Goal: Check status: Check status

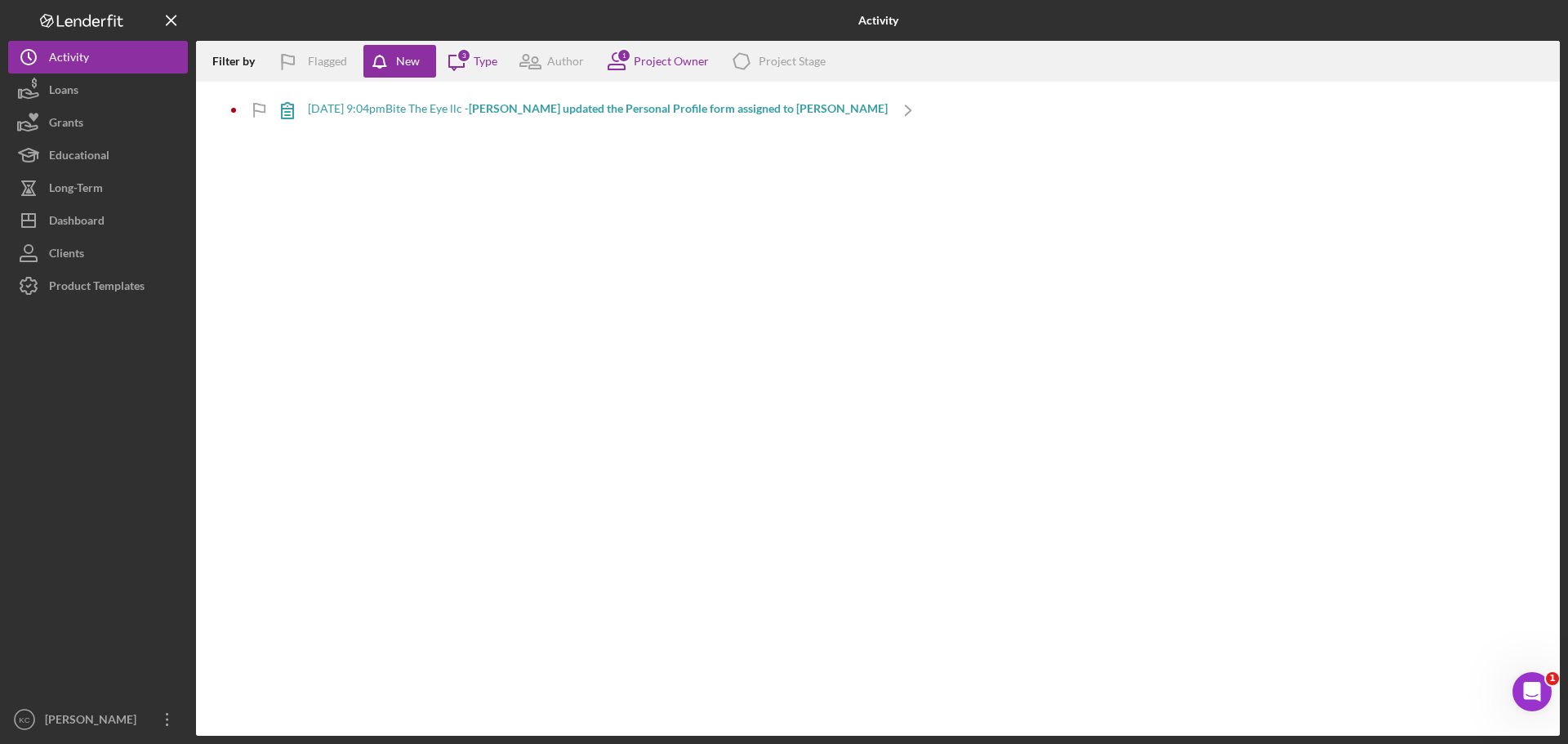
click at [446, 109] on div "[DATE] 9:04pm Bite The Eye llc - [PERSON_NAME] updated the Personal Profile for…" at bounding box center [597, 108] width 580 height 13
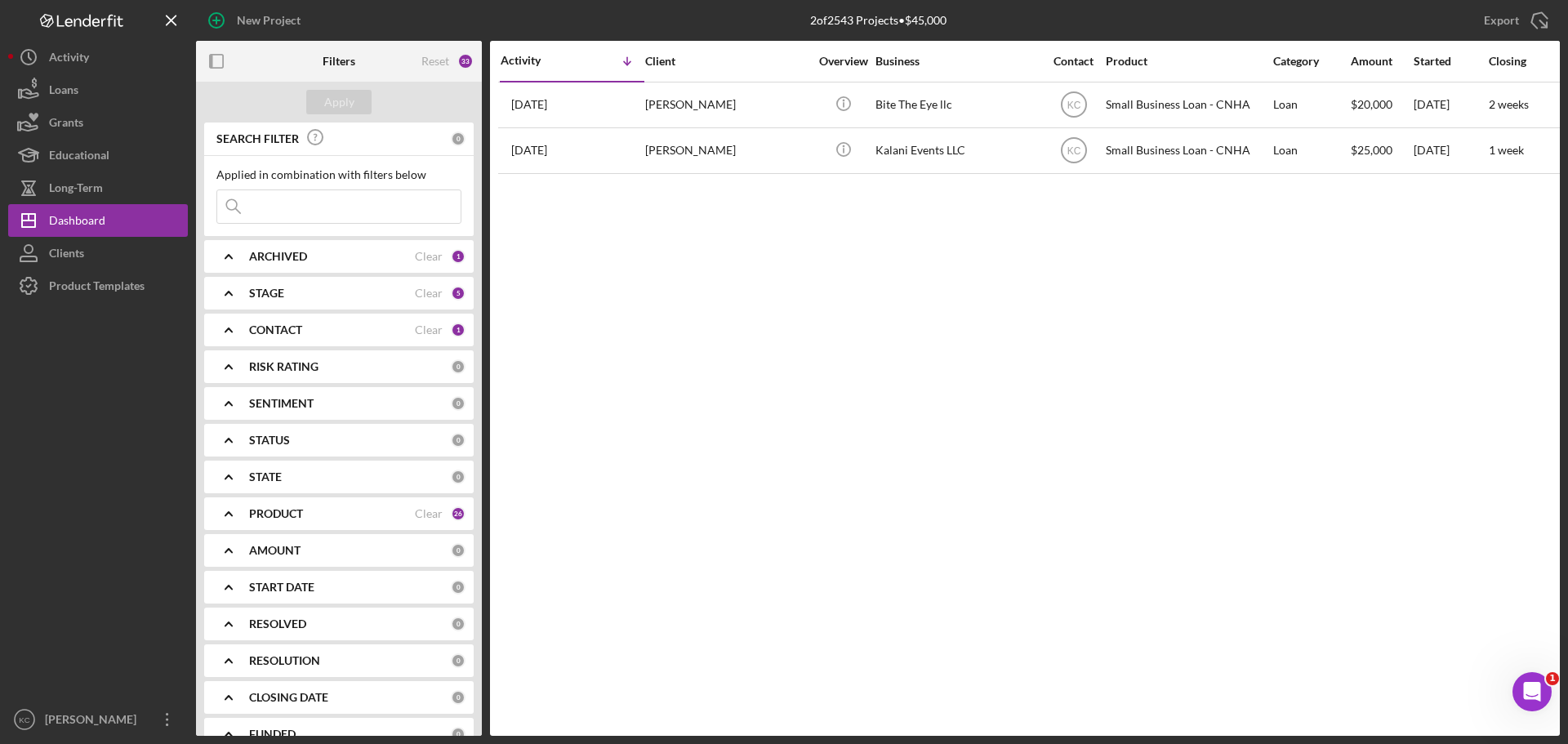
click at [284, 256] on b "ARCHIVED" at bounding box center [278, 256] width 58 height 13
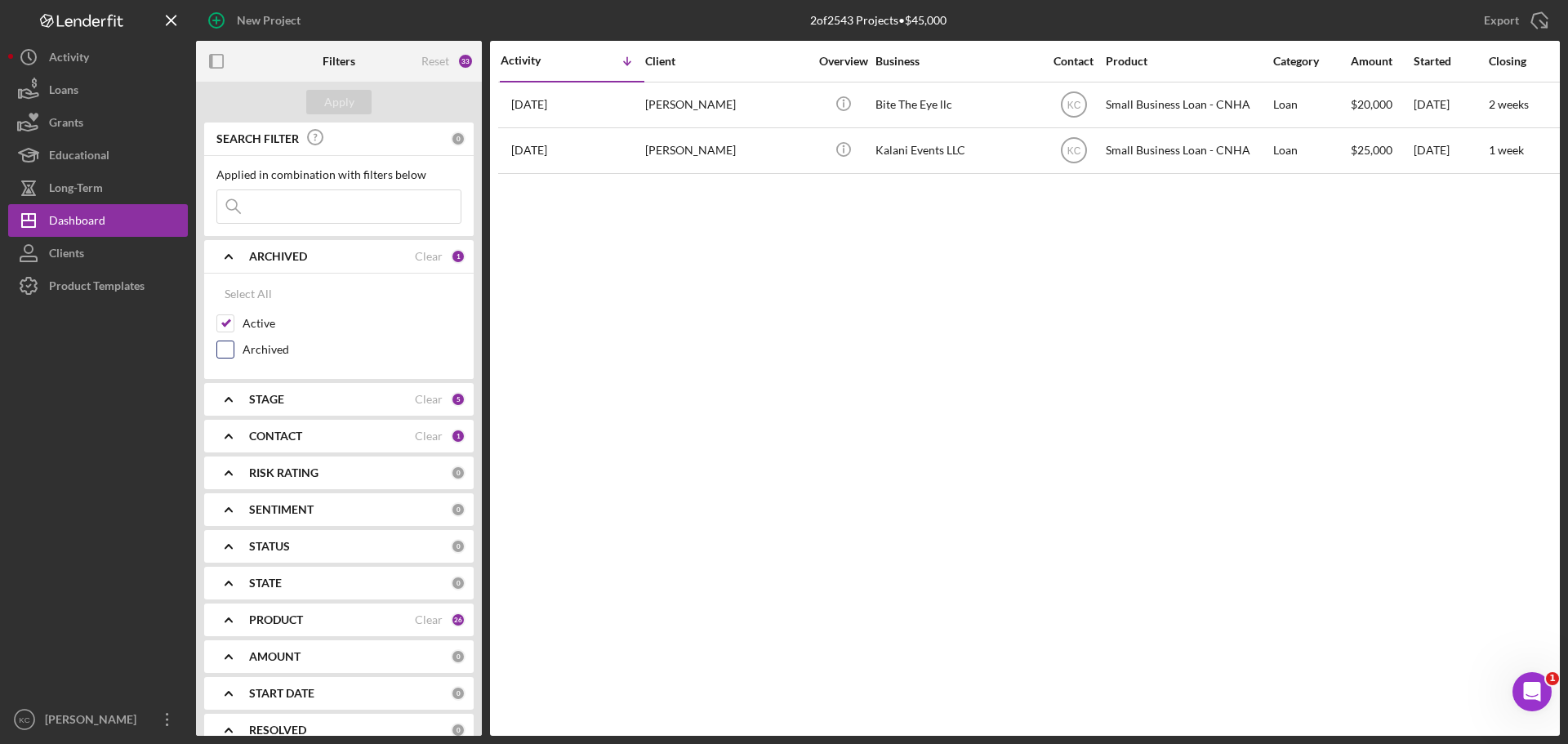
click at [230, 350] on input "Archived" at bounding box center [225, 349] width 16 height 16
checkbox input "true"
click at [228, 320] on input "Active" at bounding box center [225, 323] width 16 height 16
checkbox input "false"
click at [262, 438] on b "CONTACT" at bounding box center [275, 436] width 53 height 13
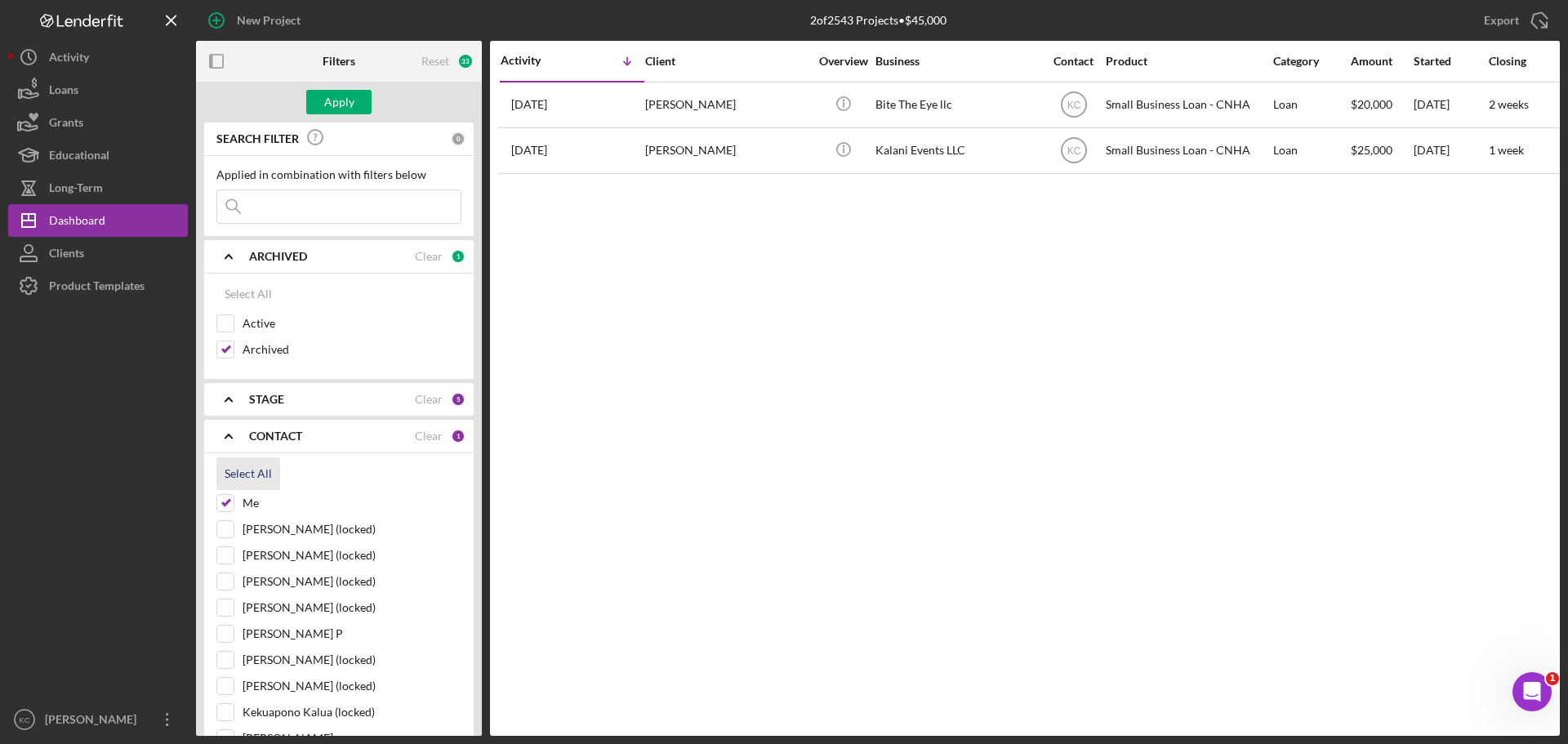
click at [238, 474] on div "Select All" at bounding box center [248, 473] width 47 height 33
checkbox input "true"
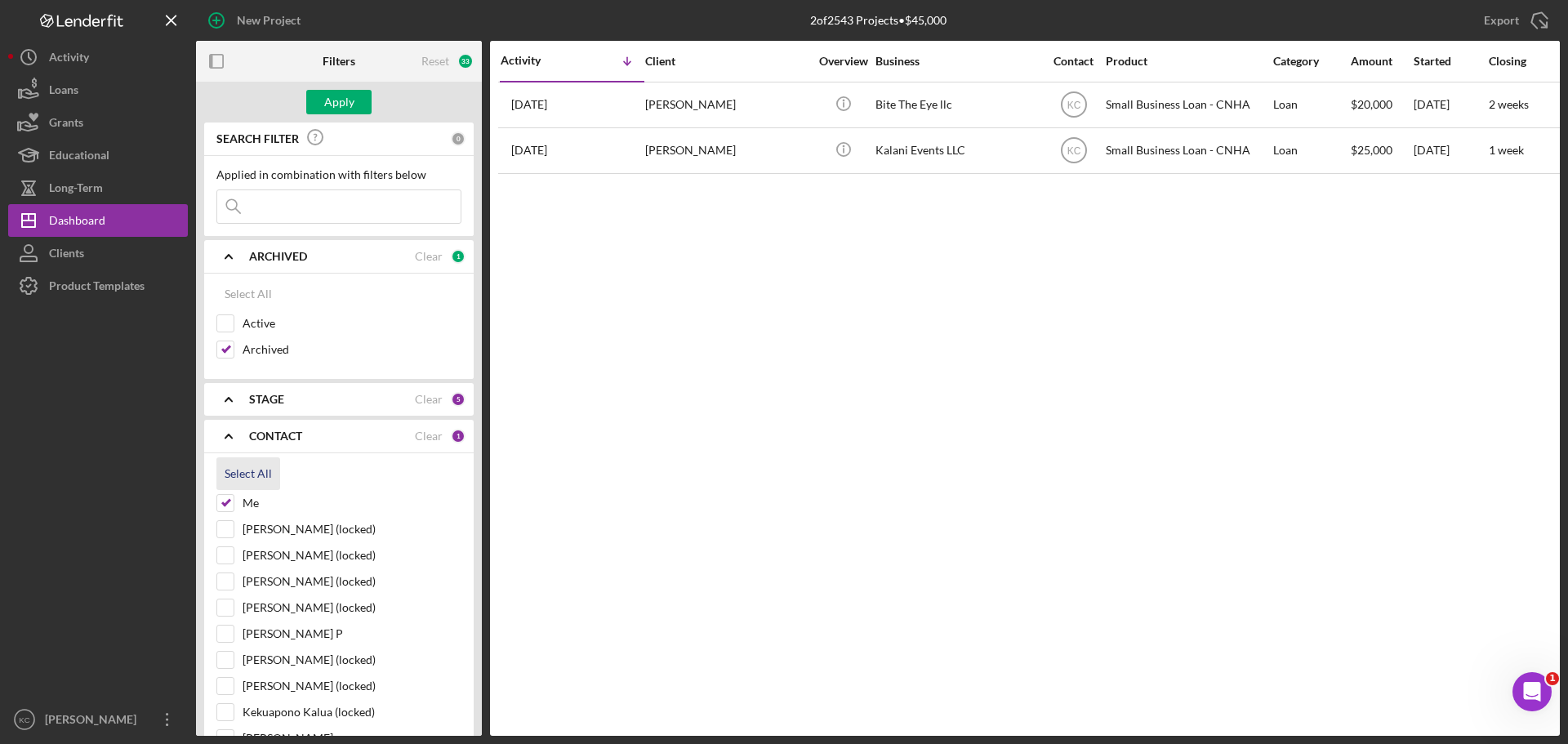
checkbox input "true"
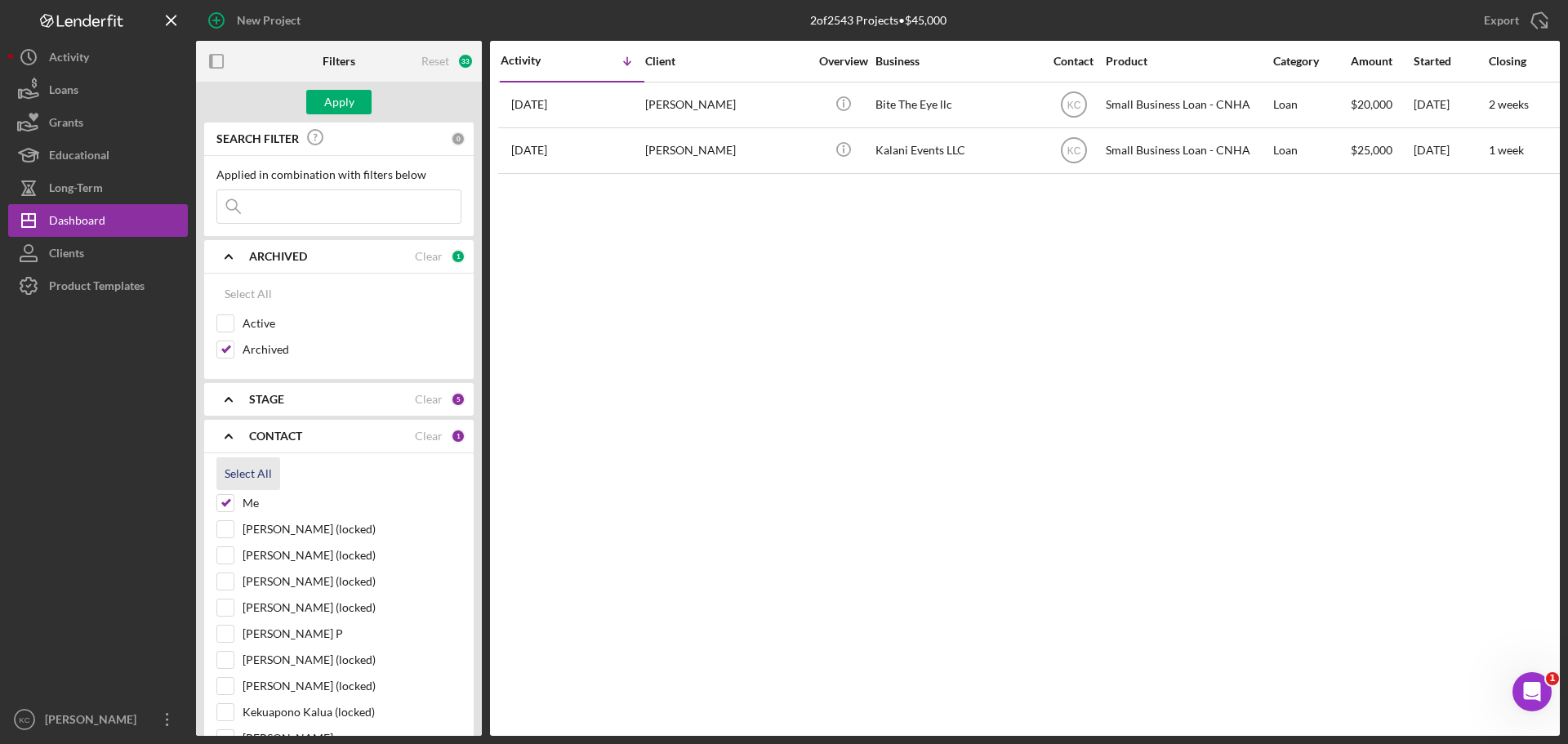
checkbox input "true"
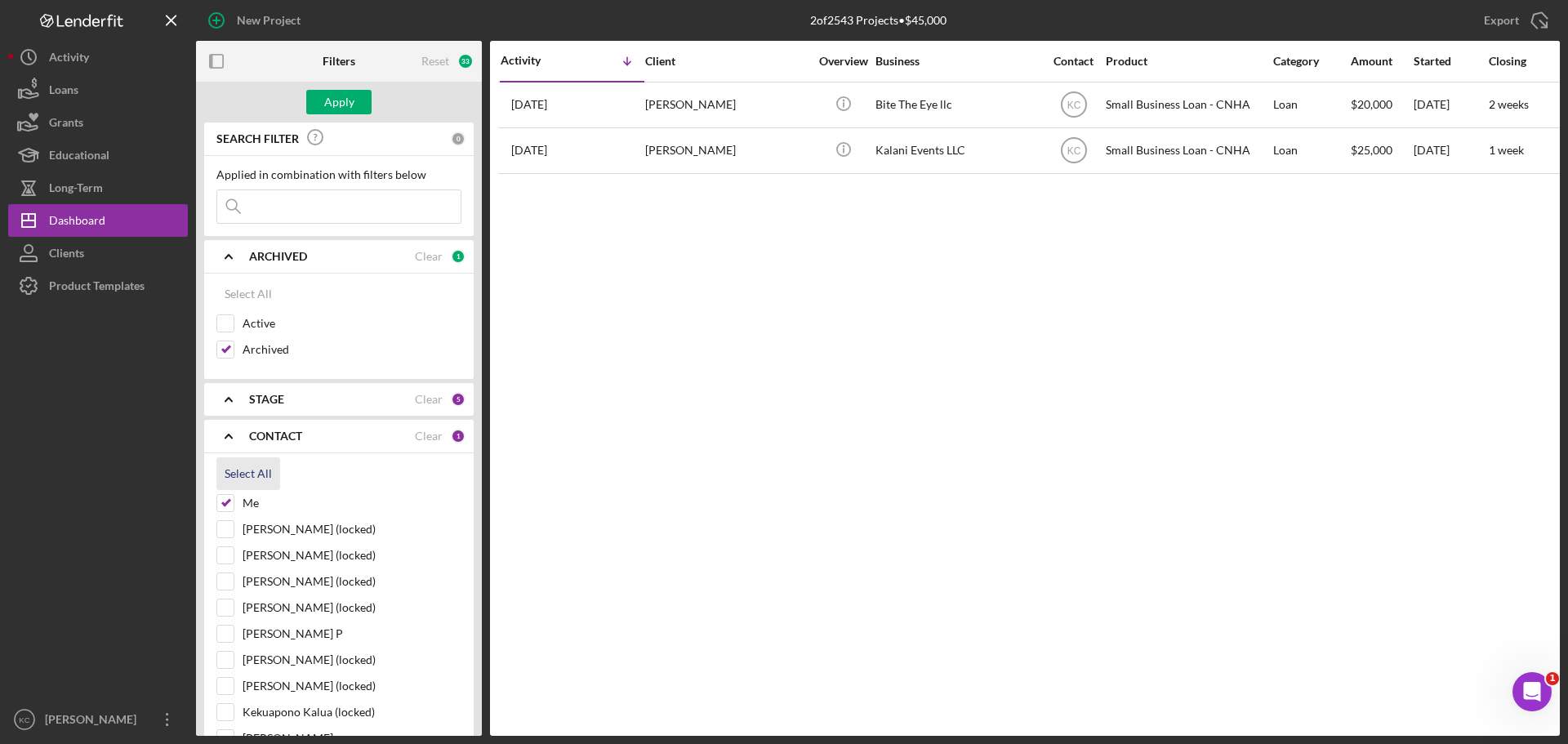
checkbox input "true"
click at [276, 222] on input at bounding box center [339, 206] width 243 height 33
type input "cvm"
click at [315, 104] on button "Apply" at bounding box center [339, 101] width 65 height 24
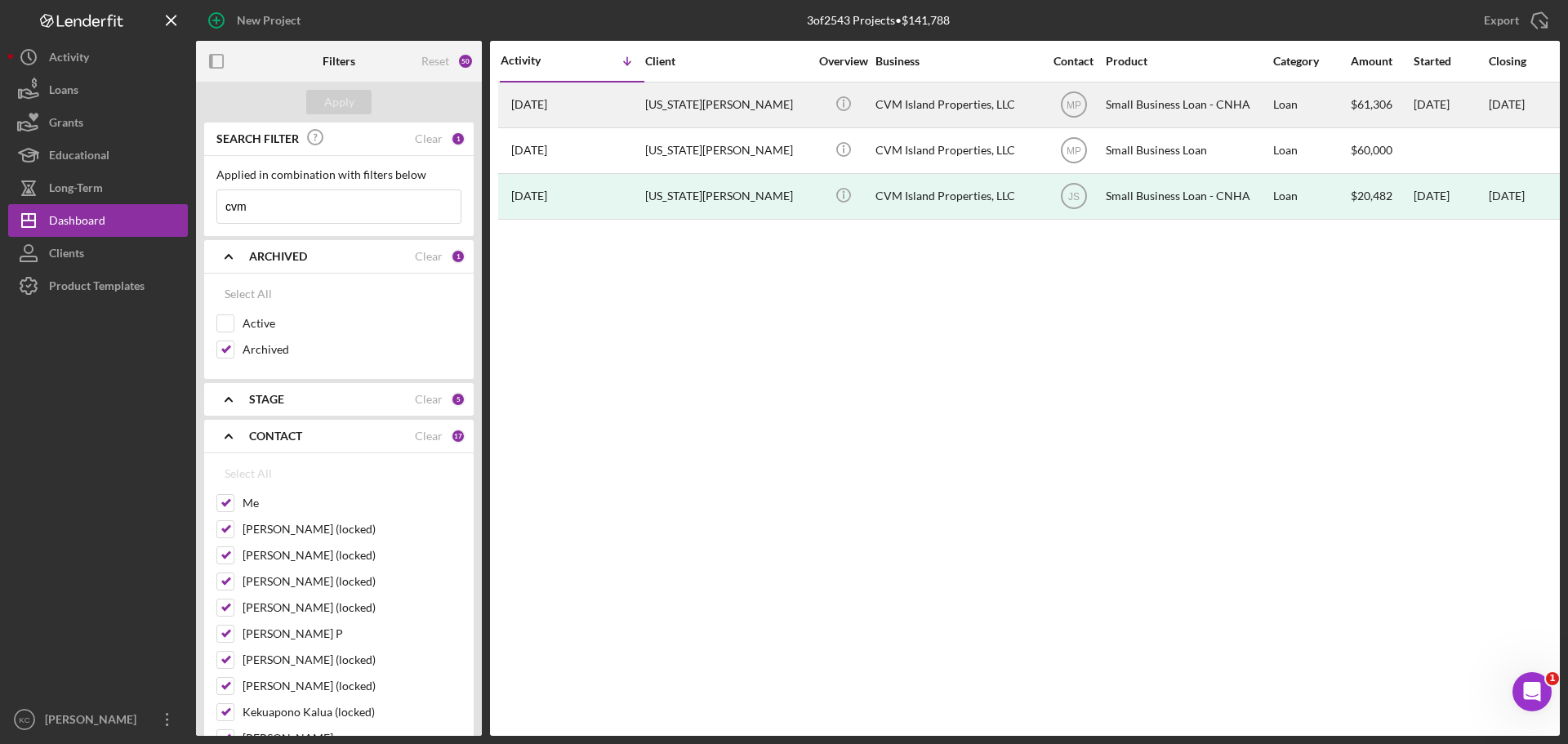
click at [931, 107] on div "CVM Island Properties, LLC" at bounding box center [956, 105] width 163 height 43
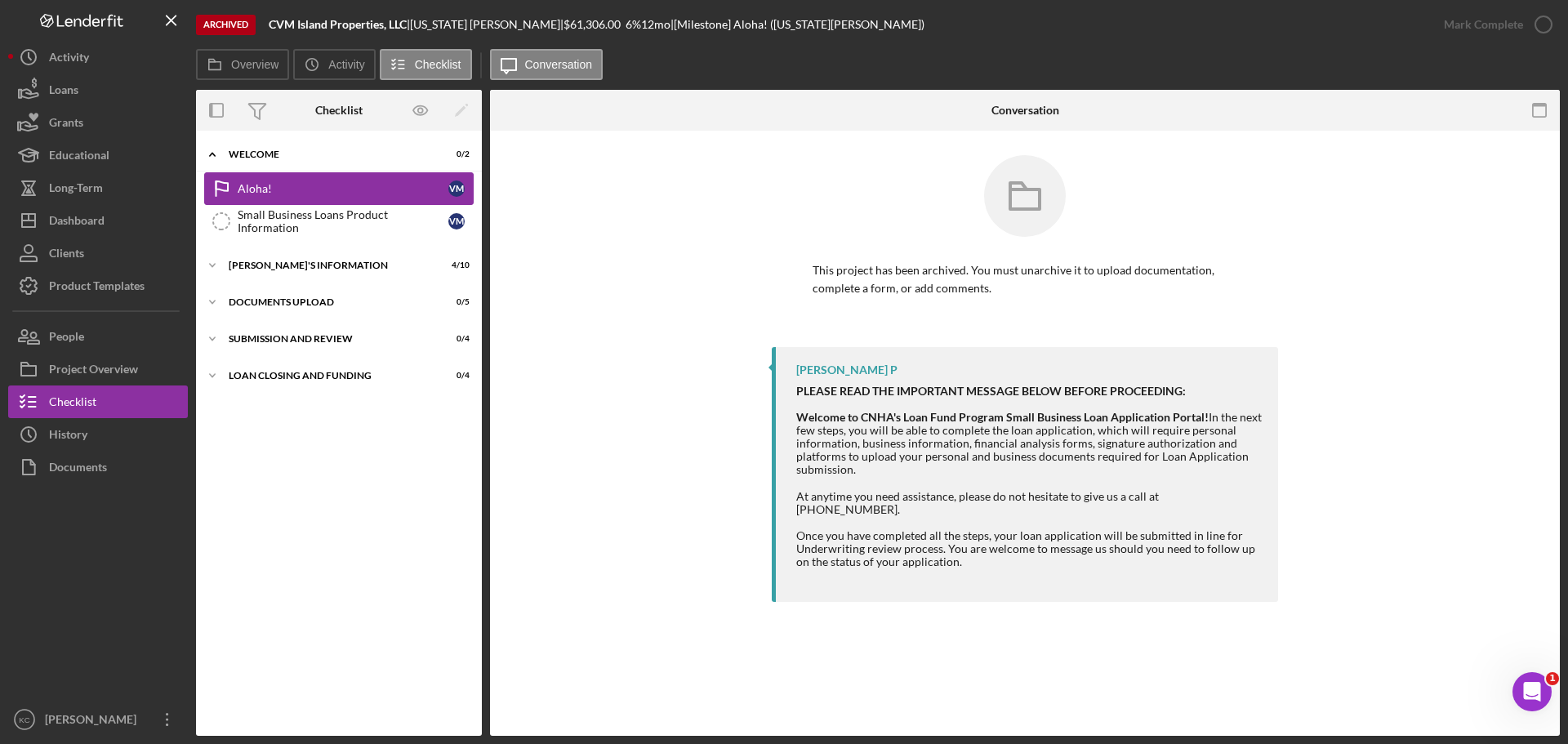
click at [291, 203] on link "Aloha! Aloha! V M" at bounding box center [339, 188] width 270 height 33
click at [284, 221] on div "Small Business Loans Product Information" at bounding box center [342, 221] width 210 height 26
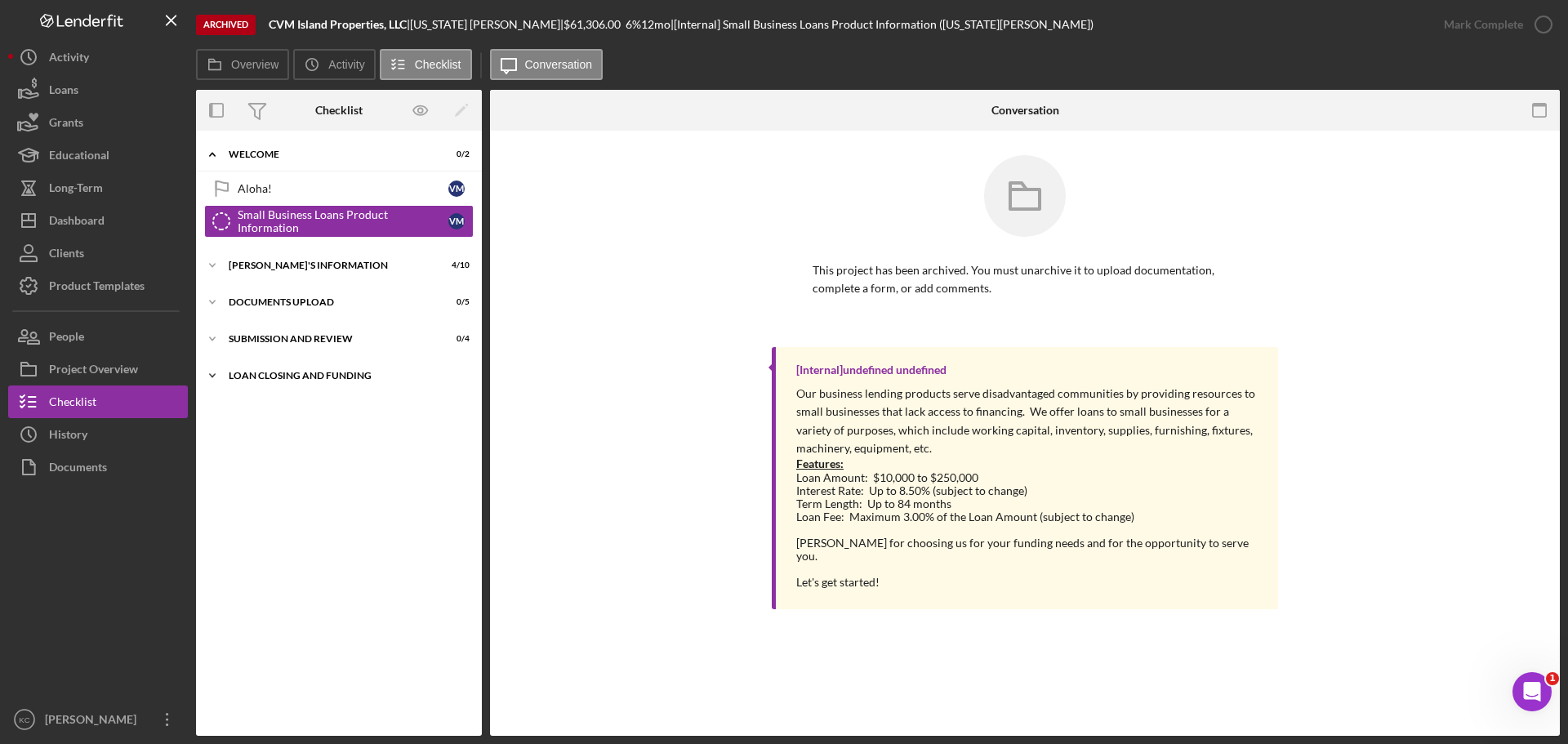
click at [208, 377] on icon "Icon/Expander" at bounding box center [212, 375] width 33 height 33
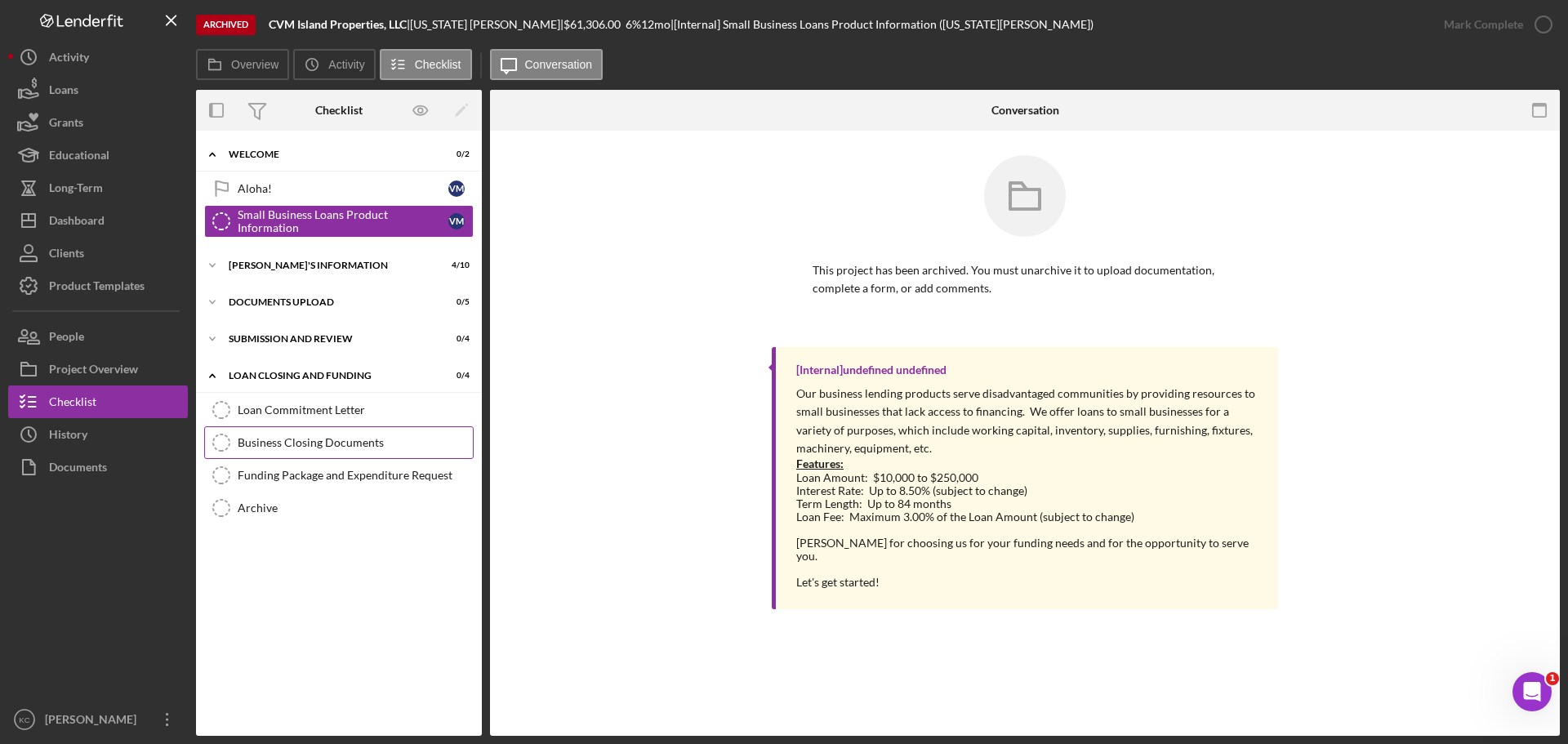
click at [276, 453] on link "Business Closing Documents Business Closing Documents" at bounding box center [339, 443] width 270 height 33
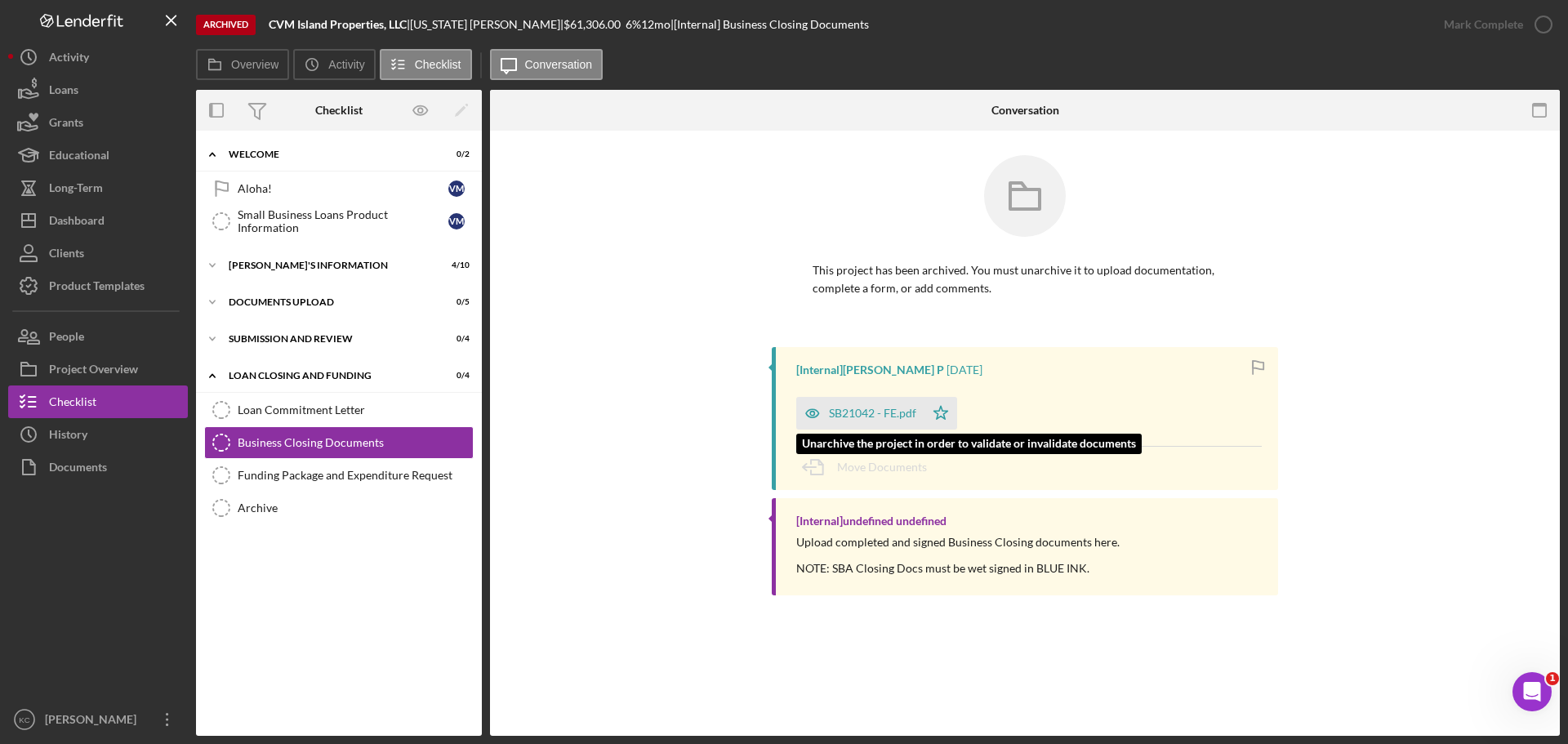
click at [871, 413] on div "SB21042 - FE.pdf" at bounding box center [872, 412] width 87 height 13
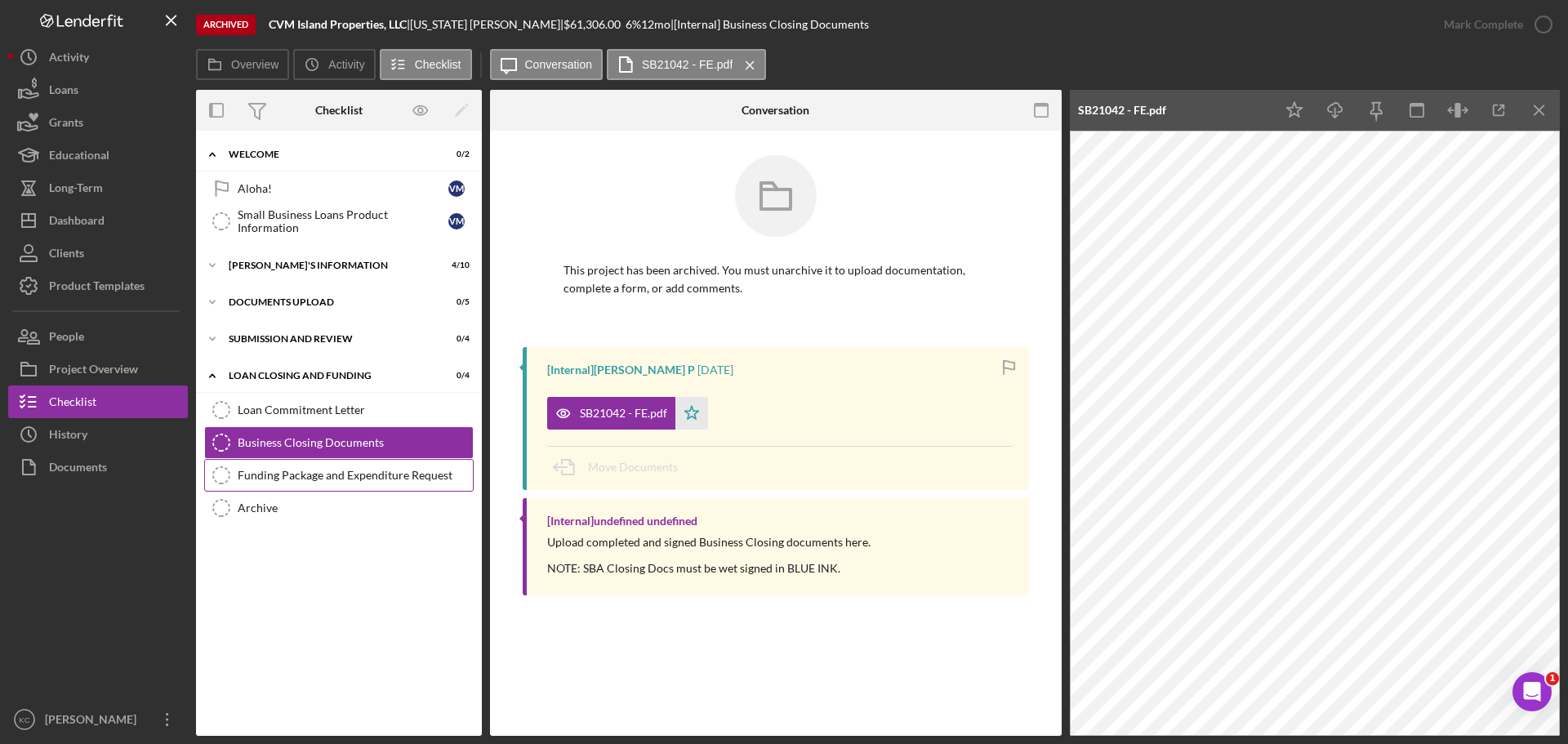
click at [389, 471] on div "Funding Package and Expenditure Request" at bounding box center [355, 475] width 235 height 13
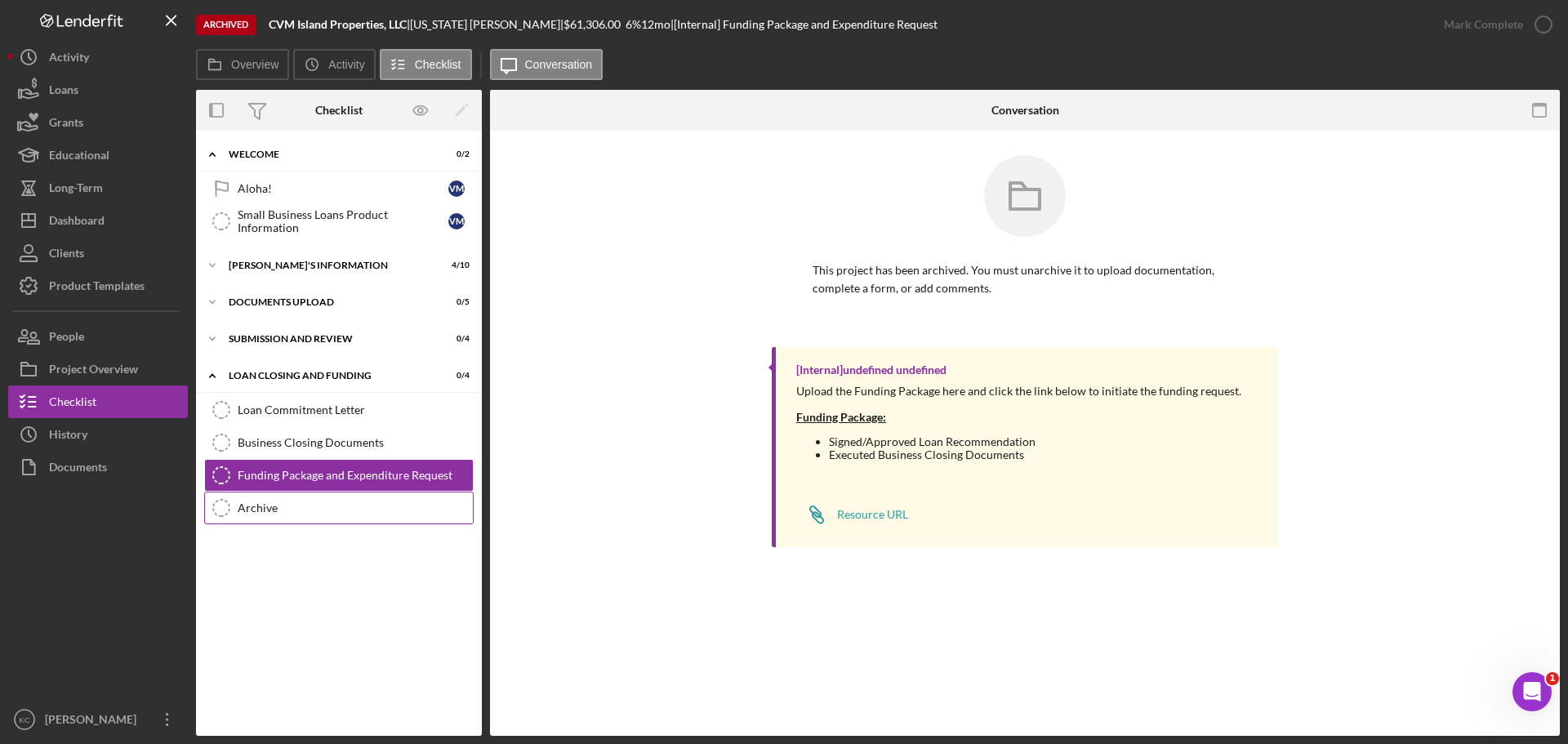
click at [295, 515] on link "Archive Archive" at bounding box center [339, 508] width 270 height 33
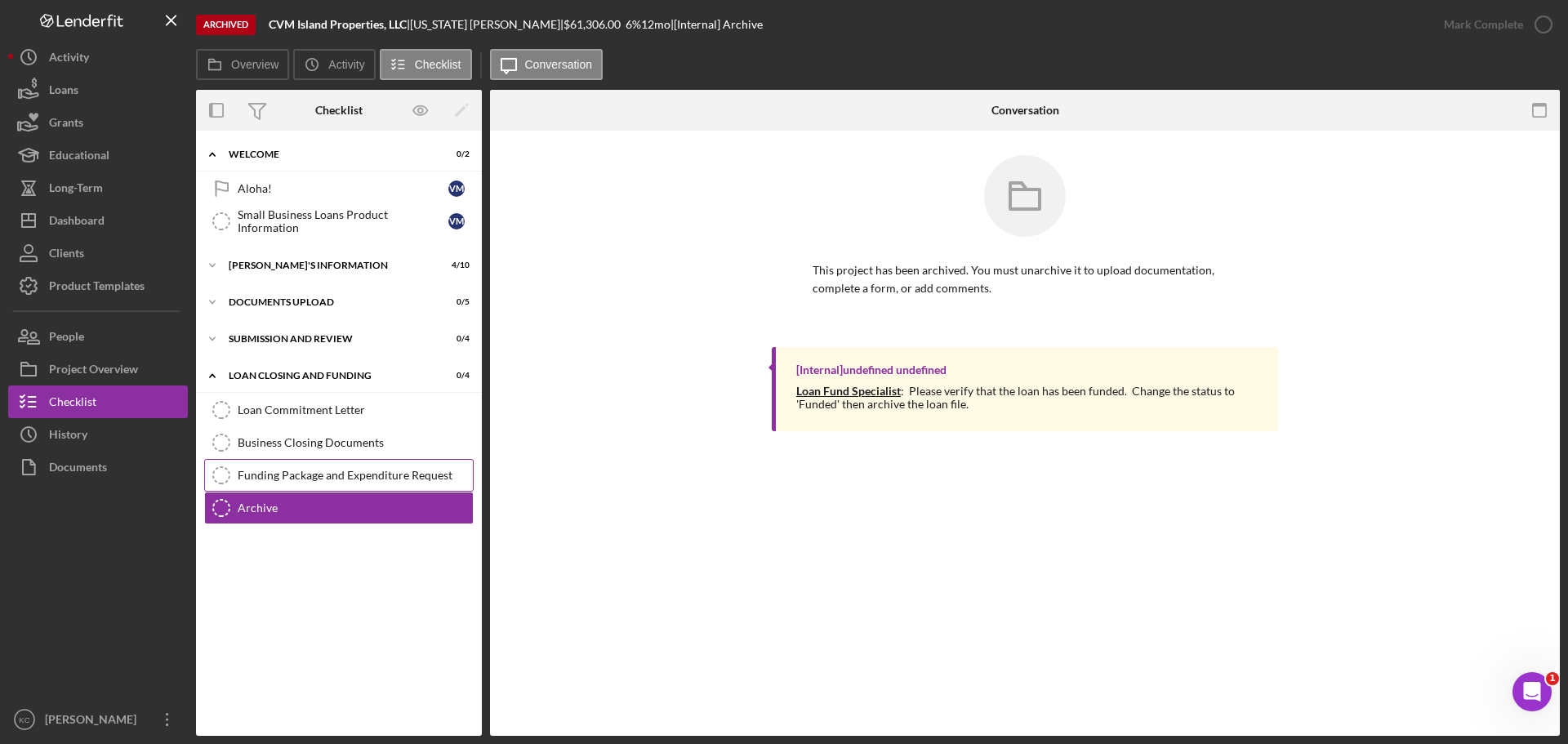
click at [291, 469] on div "Funding Package and Expenditure Request" at bounding box center [355, 475] width 235 height 13
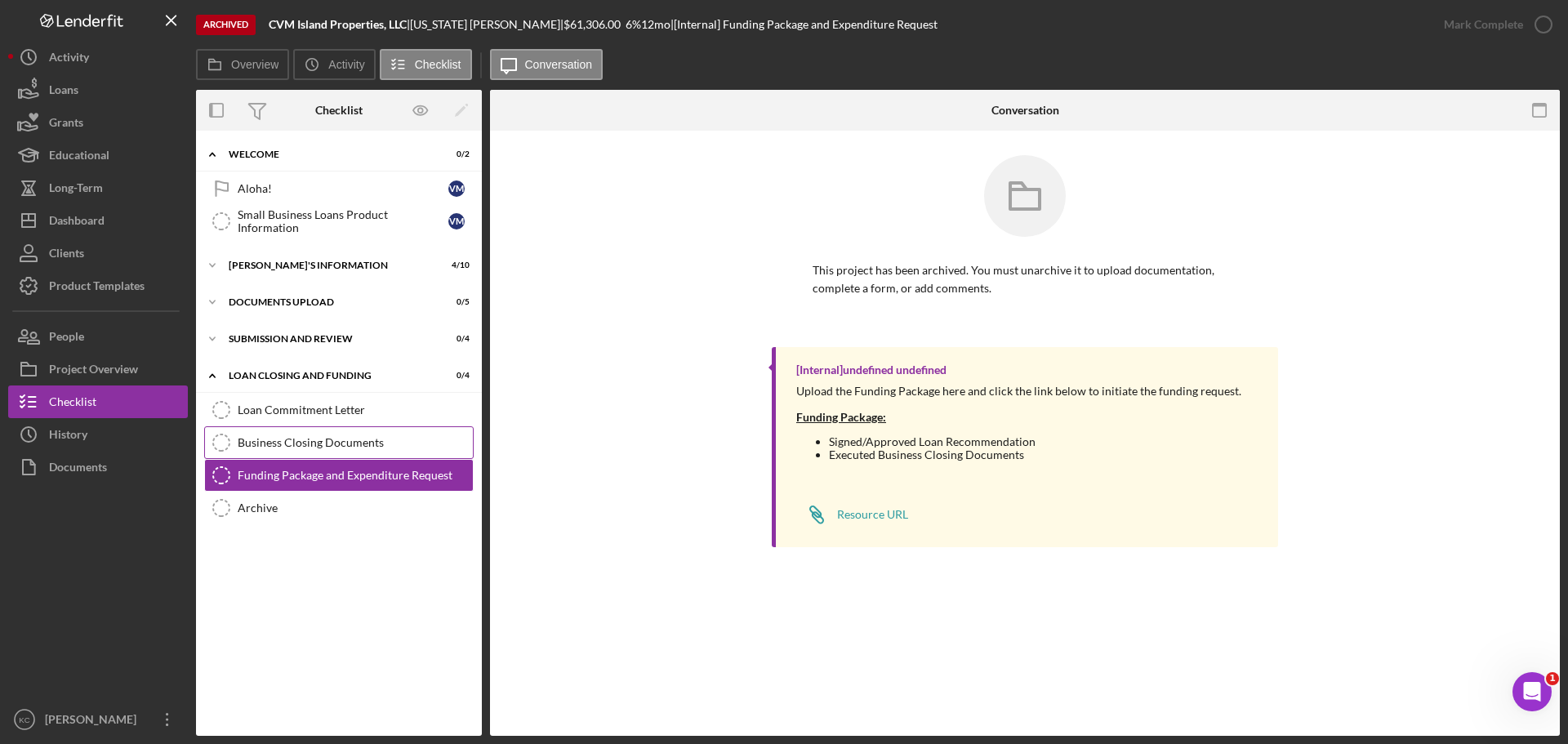
click at [298, 453] on link "Business Closing Documents Business Closing Documents" at bounding box center [339, 443] width 270 height 33
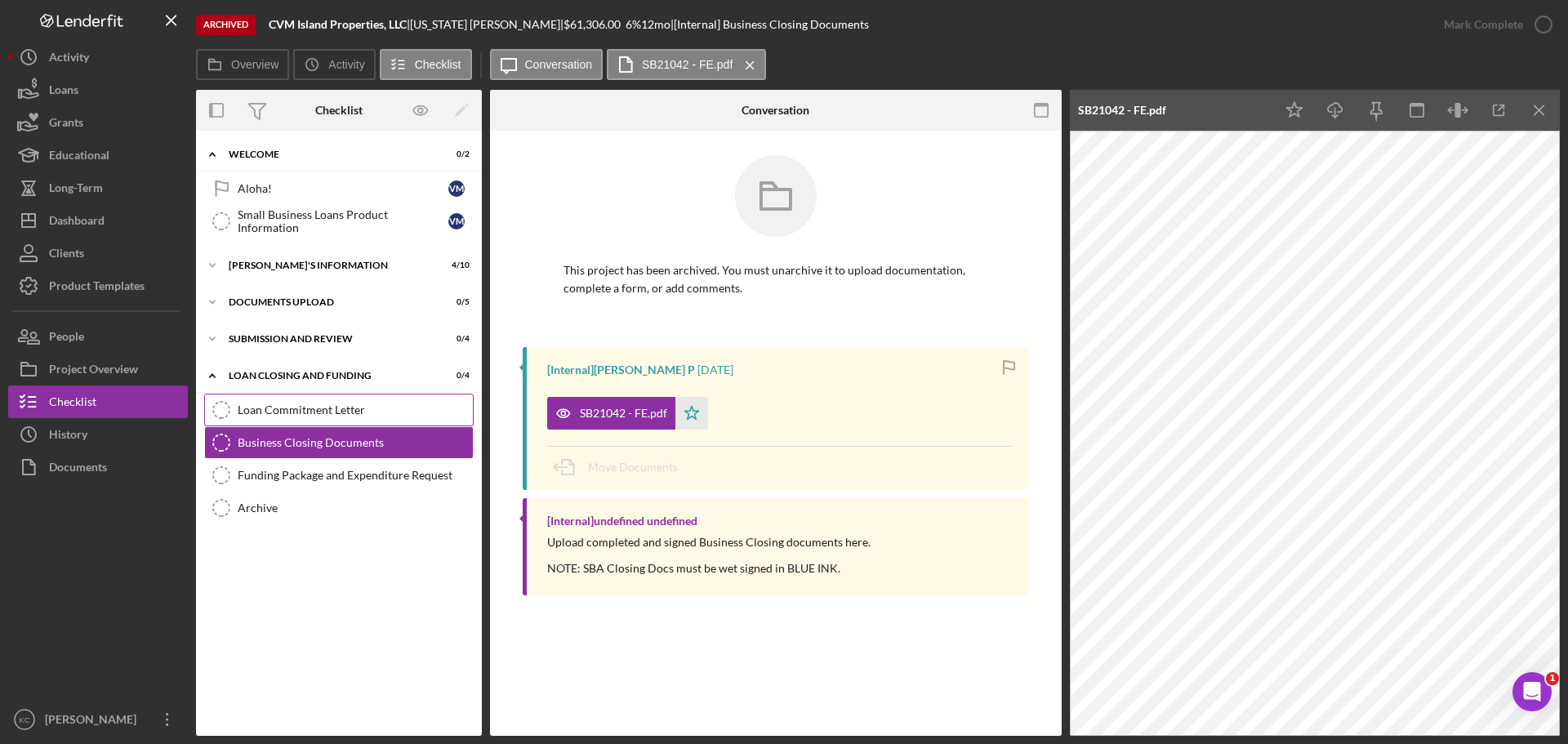
click at [299, 418] on link "Loan Commitment Letter Loan Commitment Letter" at bounding box center [339, 410] width 270 height 33
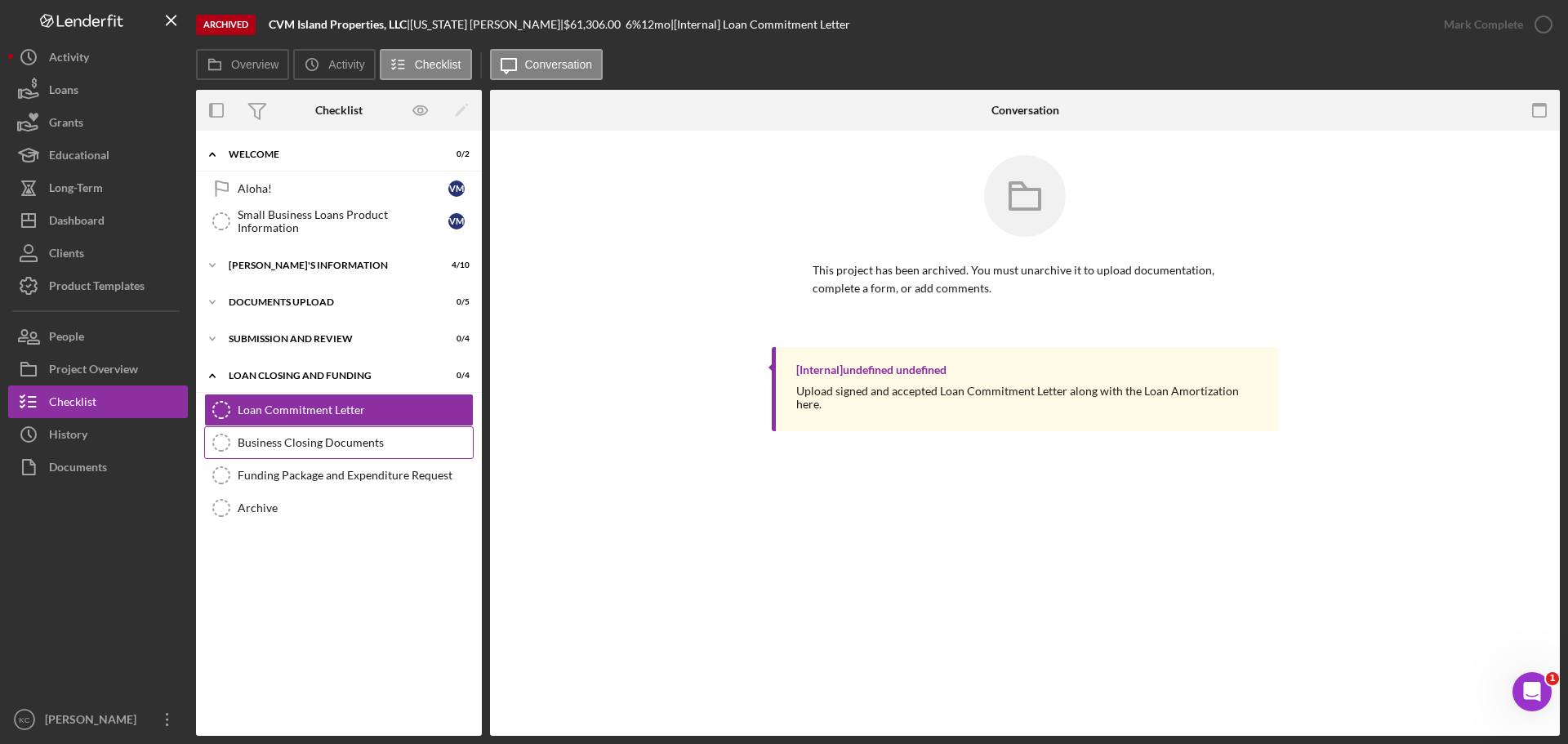
click at [406, 443] on div "Business Closing Documents" at bounding box center [355, 442] width 235 height 13
